Goal: Transaction & Acquisition: Obtain resource

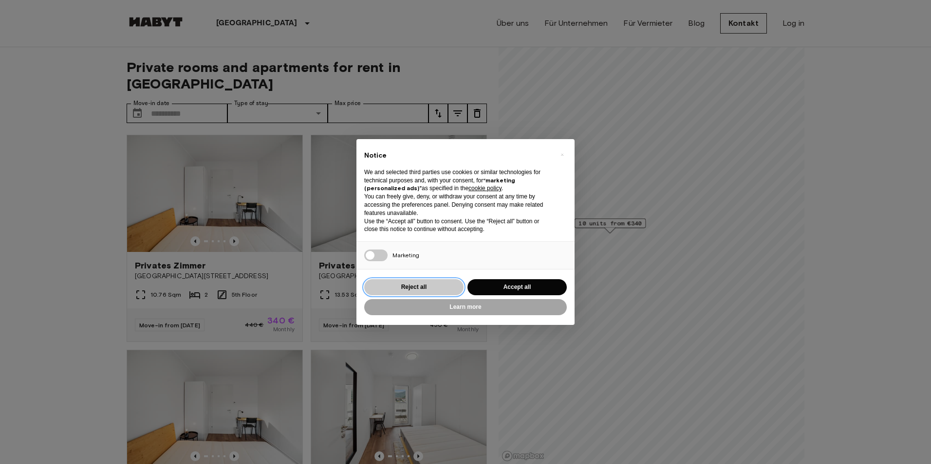
click at [424, 285] on button "Reject all" at bounding box center [413, 287] width 99 height 16
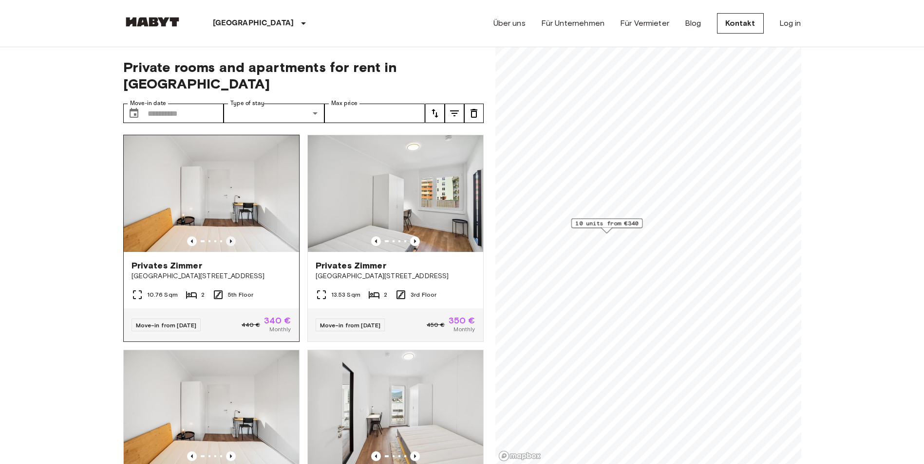
click at [228, 237] on icon "Previous image" at bounding box center [231, 242] width 10 height 10
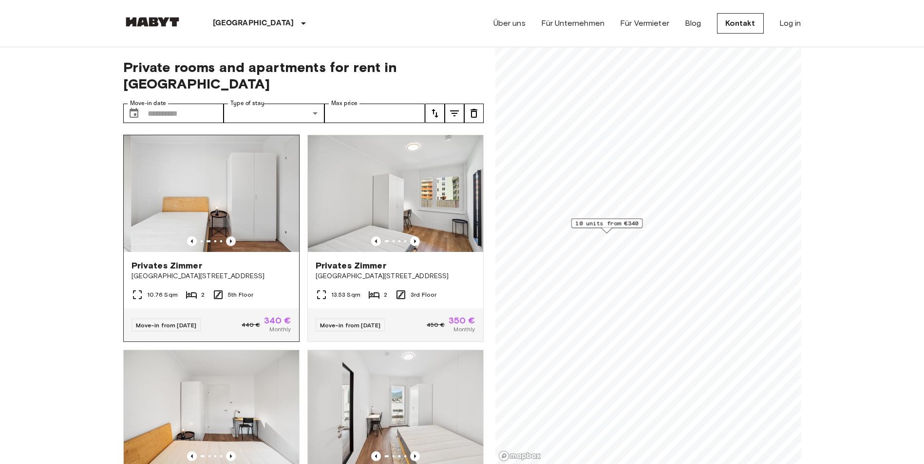
click at [228, 237] on icon "Previous image" at bounding box center [231, 242] width 10 height 10
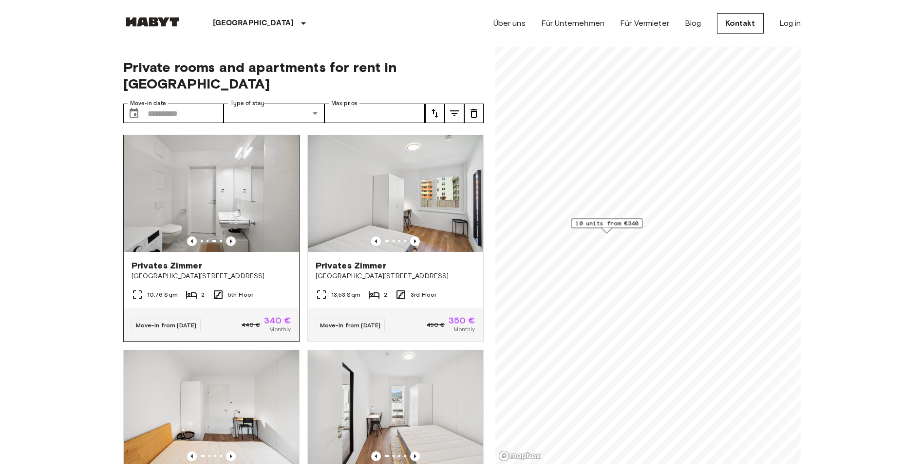
click at [228, 237] on icon "Previous image" at bounding box center [231, 242] width 10 height 10
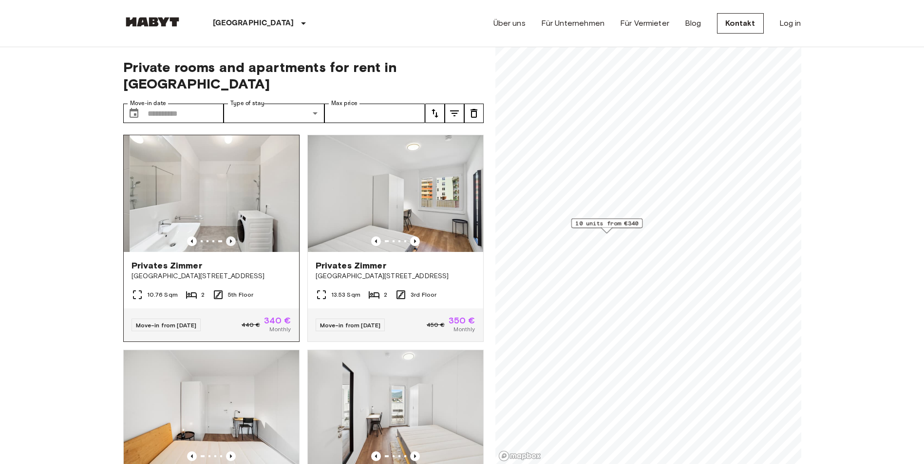
click at [228, 237] on icon "Previous image" at bounding box center [231, 242] width 10 height 10
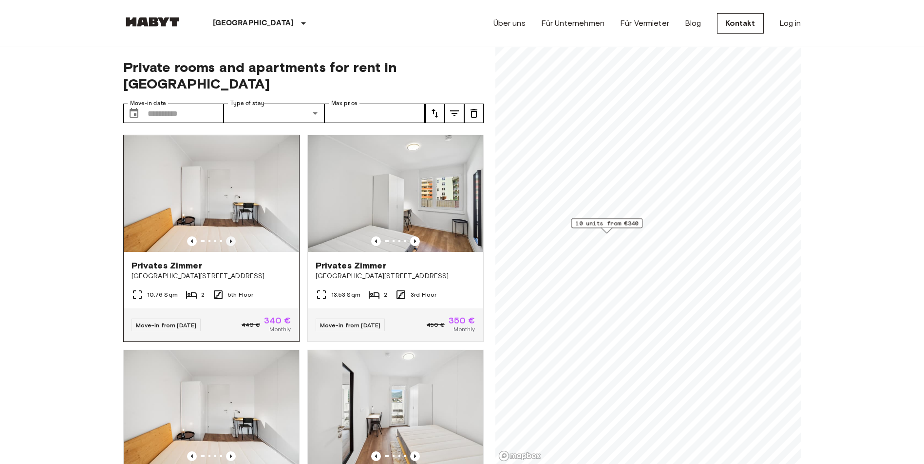
click at [228, 237] on icon "Previous image" at bounding box center [231, 242] width 10 height 10
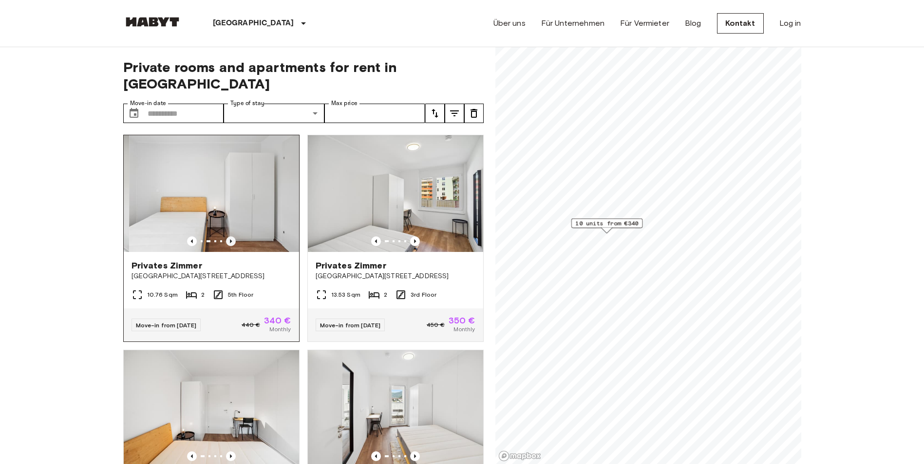
click at [228, 237] on icon "Previous image" at bounding box center [231, 242] width 10 height 10
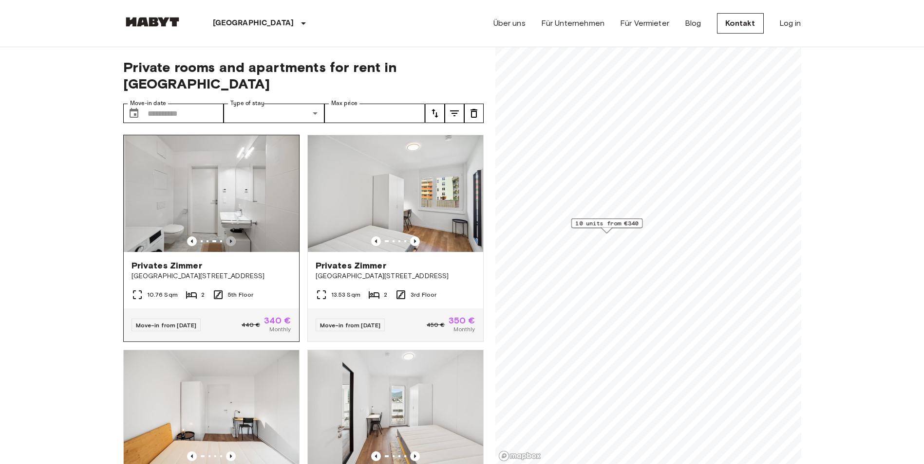
click at [228, 237] on icon "Previous image" at bounding box center [231, 242] width 10 height 10
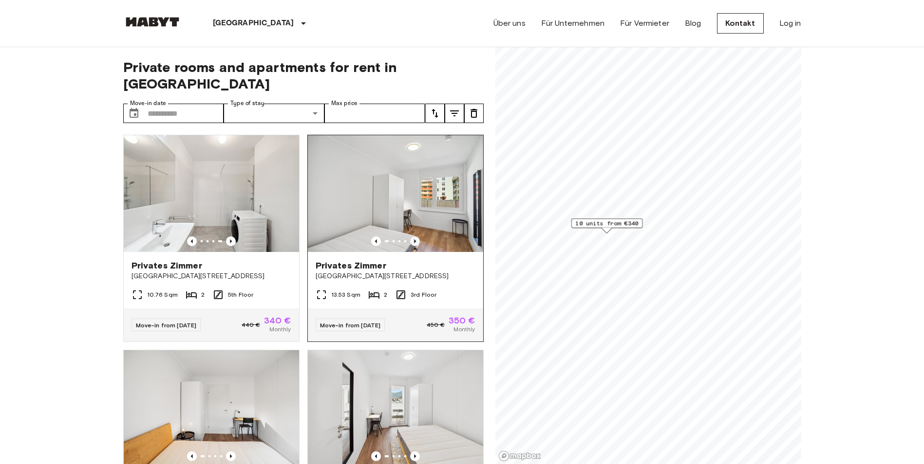
click at [410, 237] on icon "Previous image" at bounding box center [415, 242] width 10 height 10
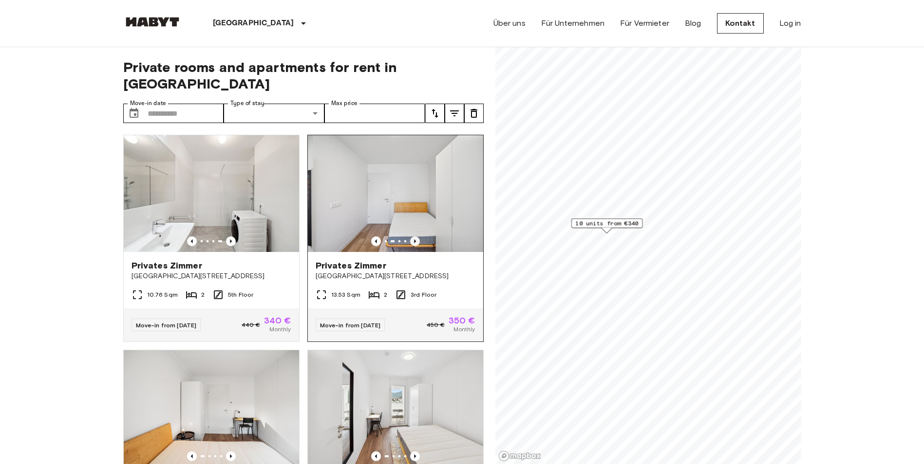
click at [410, 237] on icon "Previous image" at bounding box center [415, 242] width 10 height 10
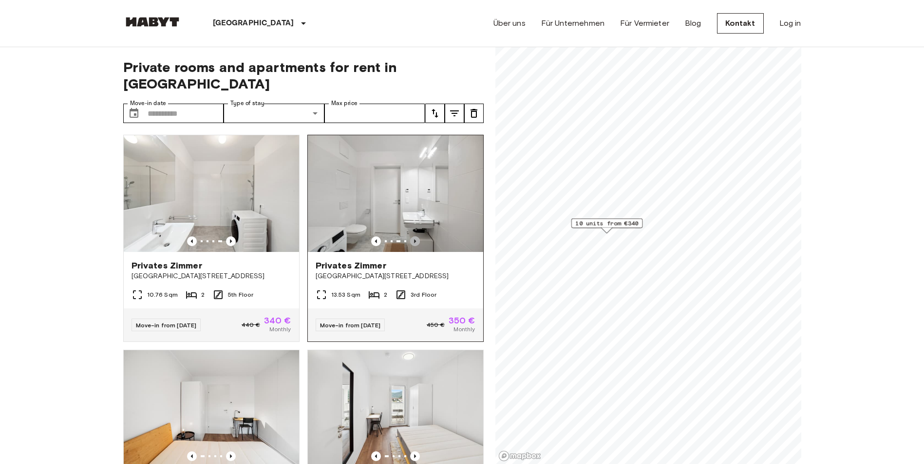
click at [410, 237] on icon "Previous image" at bounding box center [415, 242] width 10 height 10
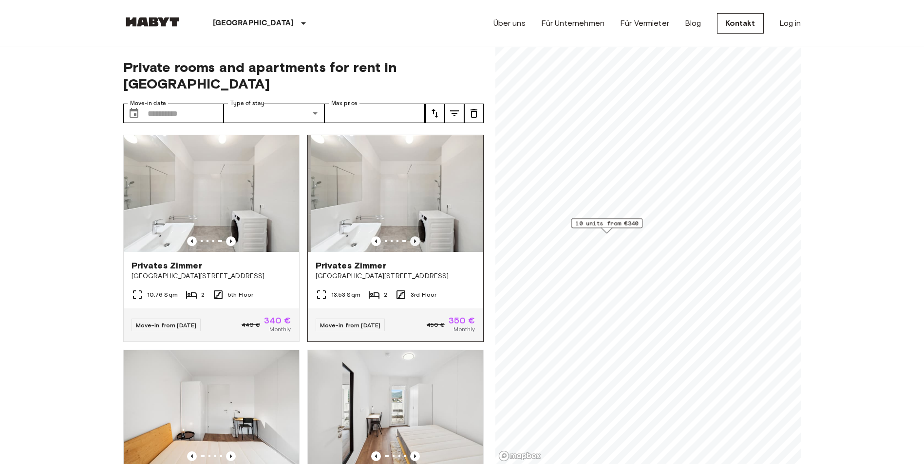
click at [410, 237] on icon "Previous image" at bounding box center [415, 242] width 10 height 10
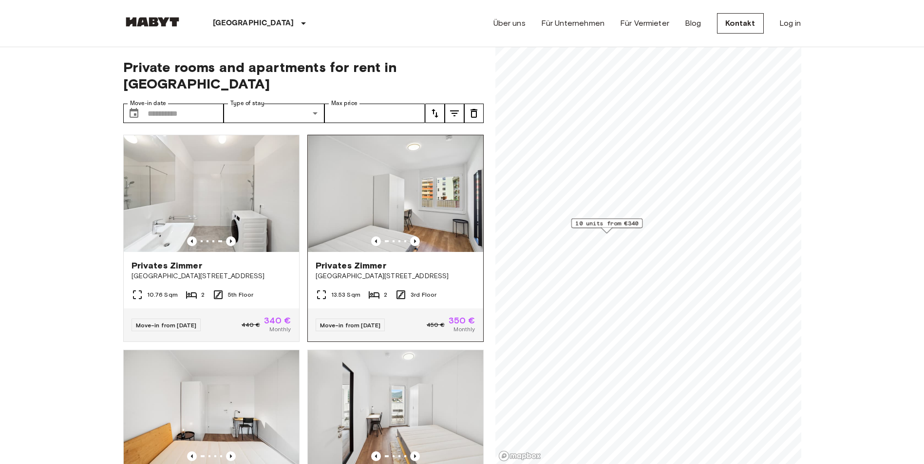
click at [440, 203] on img at bounding box center [395, 193] width 175 height 117
